Goal: Task Accomplishment & Management: Manage account settings

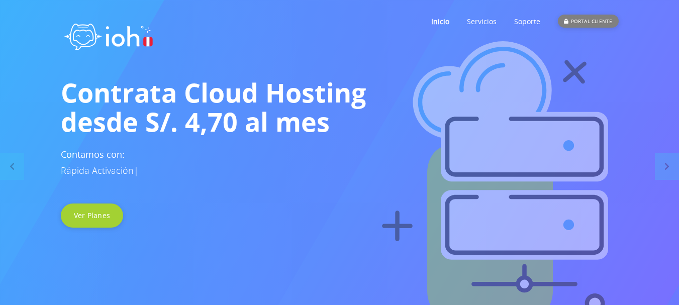
click at [583, 22] on div "PORTAL CLIENTE" at bounding box center [588, 21] width 60 height 13
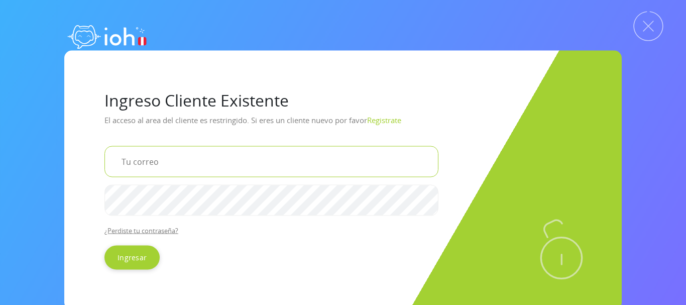
click at [172, 163] on input "email" at bounding box center [272, 161] width 334 height 31
type input "[EMAIL_ADDRESS][DOMAIN_NAME]"
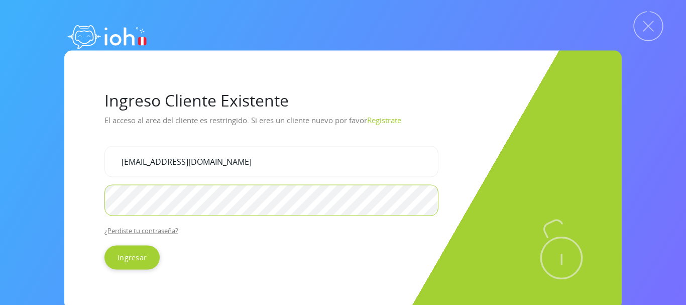
scroll to position [55, 0]
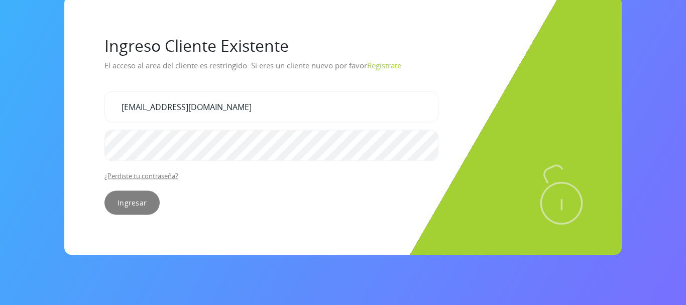
click at [122, 204] on input "Ingresar" at bounding box center [132, 202] width 55 height 24
